Goal: Check status

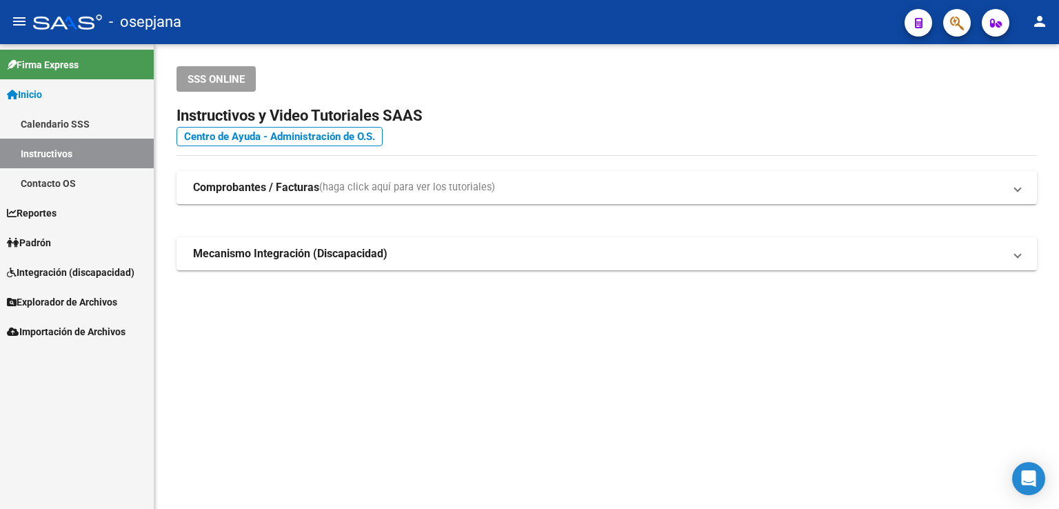
click at [36, 241] on span "Padrón" at bounding box center [29, 242] width 44 height 15
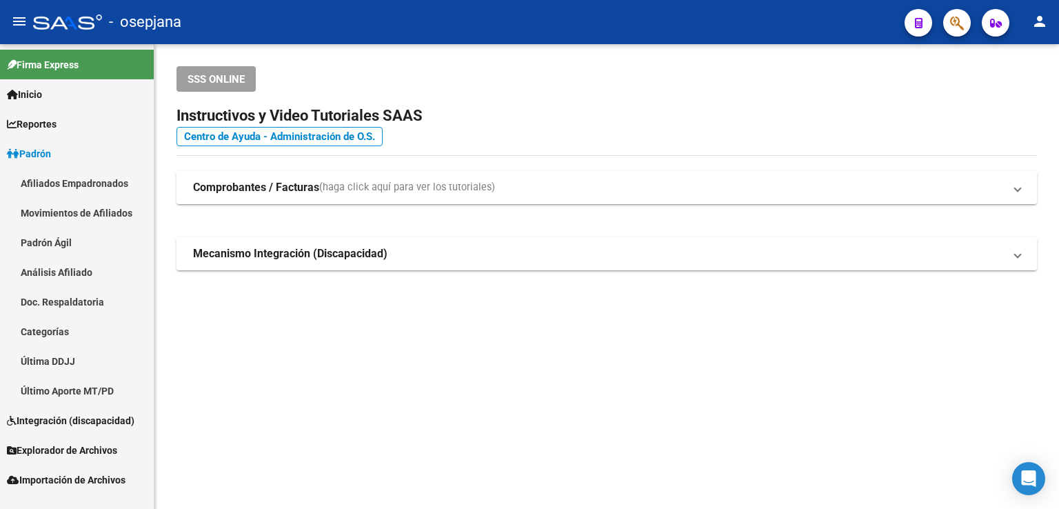
click at [43, 272] on link "Análisis Afiliado" at bounding box center [77, 272] width 154 height 30
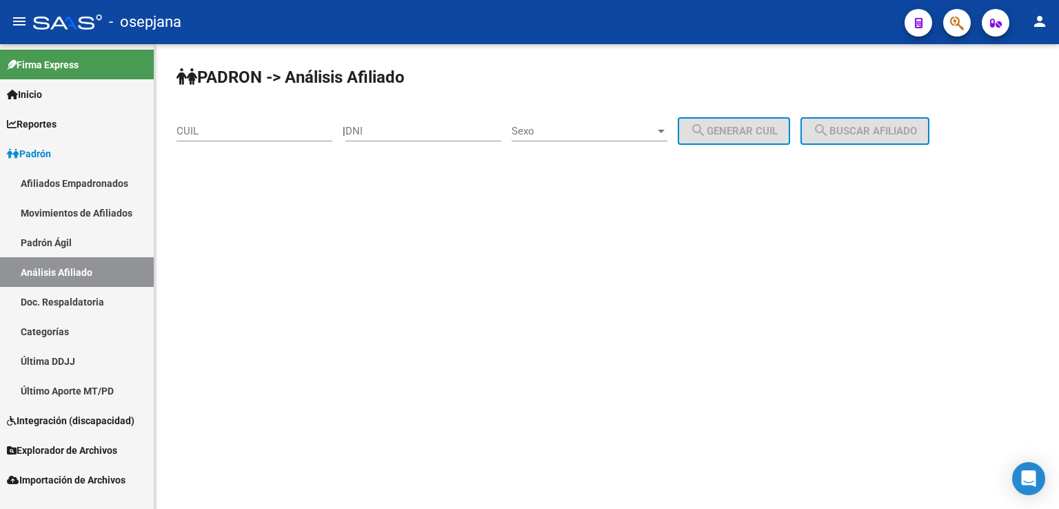
click at [190, 130] on input "CUIL" at bounding box center [255, 131] width 156 height 12
paste input "34-391794"
type input "34-391794"
drag, startPoint x: 245, startPoint y: 126, endPoint x: 80, endPoint y: 130, distance: 165.5
click at [79, 130] on mat-sidenav-container "Firma Express Inicio Calendario SSS Instructivos Contacto OS Reportes Padrón Tr…" at bounding box center [529, 276] width 1059 height 465
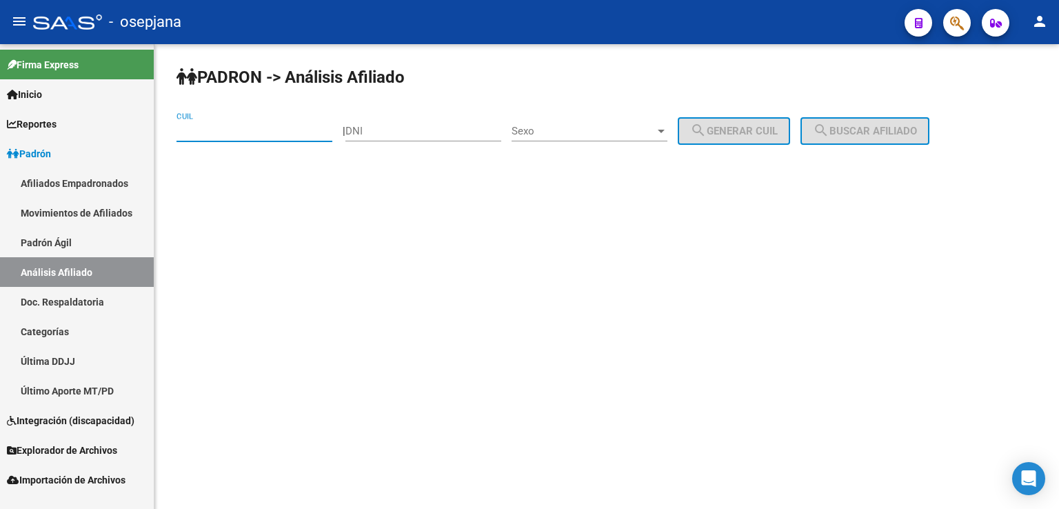
click at [183, 128] on input "CUIL" at bounding box center [255, 131] width 156 height 12
paste input "27-34391794-0"
type input "27-34391794-0"
click at [871, 125] on span "search Buscar afiliado" at bounding box center [865, 131] width 104 height 12
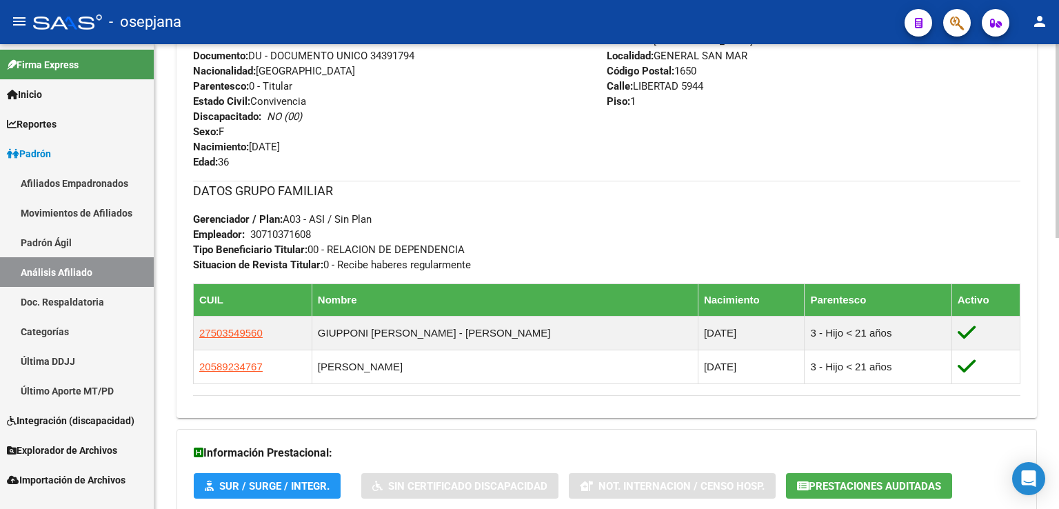
scroll to position [648, 0]
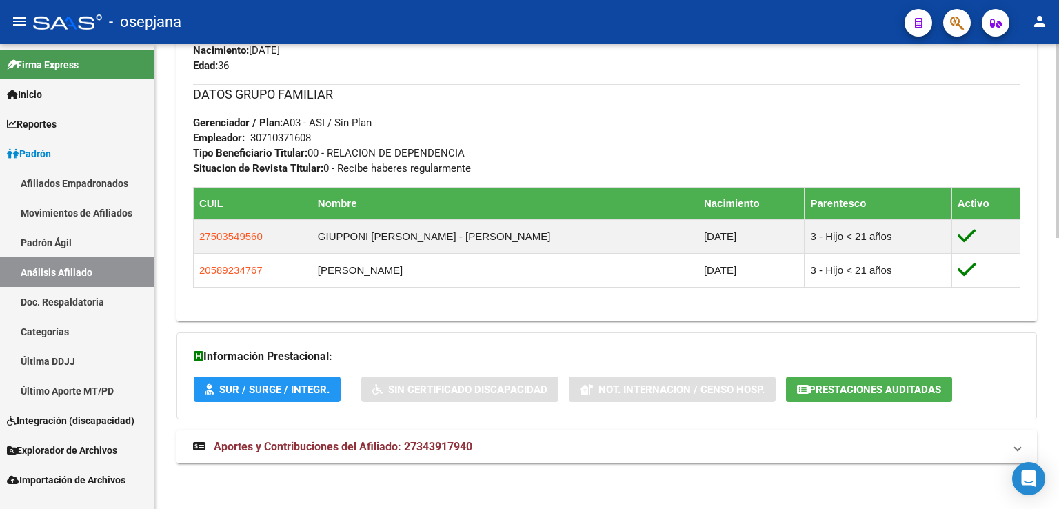
click at [323, 444] on span "Aportes y Contribuciones del Afiliado: 27343917940" at bounding box center [343, 446] width 259 height 13
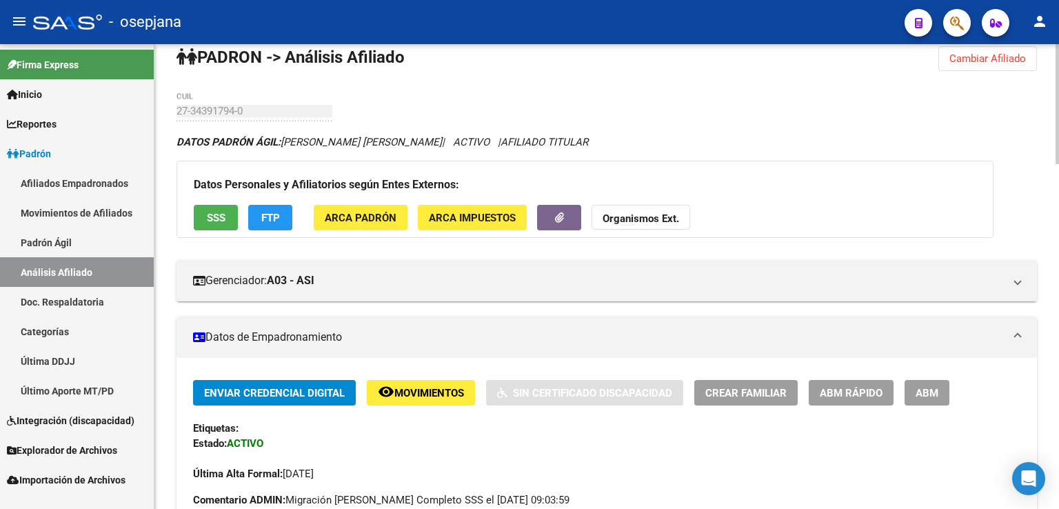
scroll to position [0, 0]
